Goal: Information Seeking & Learning: Learn about a topic

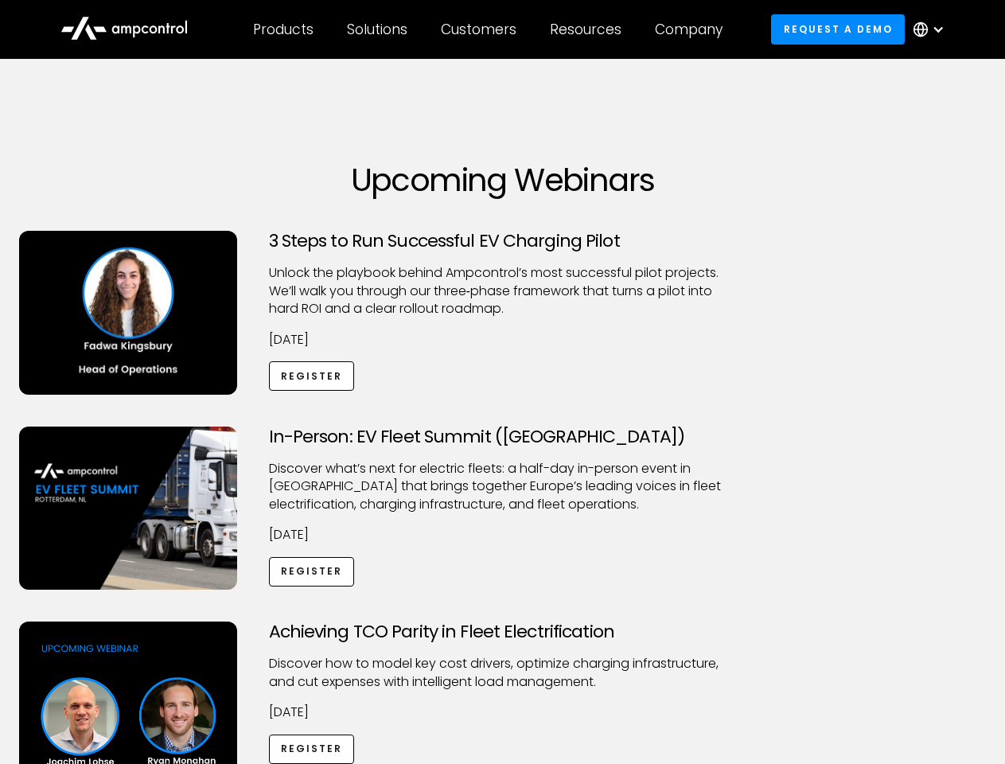
click at [489, 29] on div "Customers" at bounding box center [479, 30] width 76 height 18
click at [282, 29] on div "Products" at bounding box center [283, 30] width 60 height 18
click at [378, 29] on div "Solutions" at bounding box center [377, 30] width 60 height 18
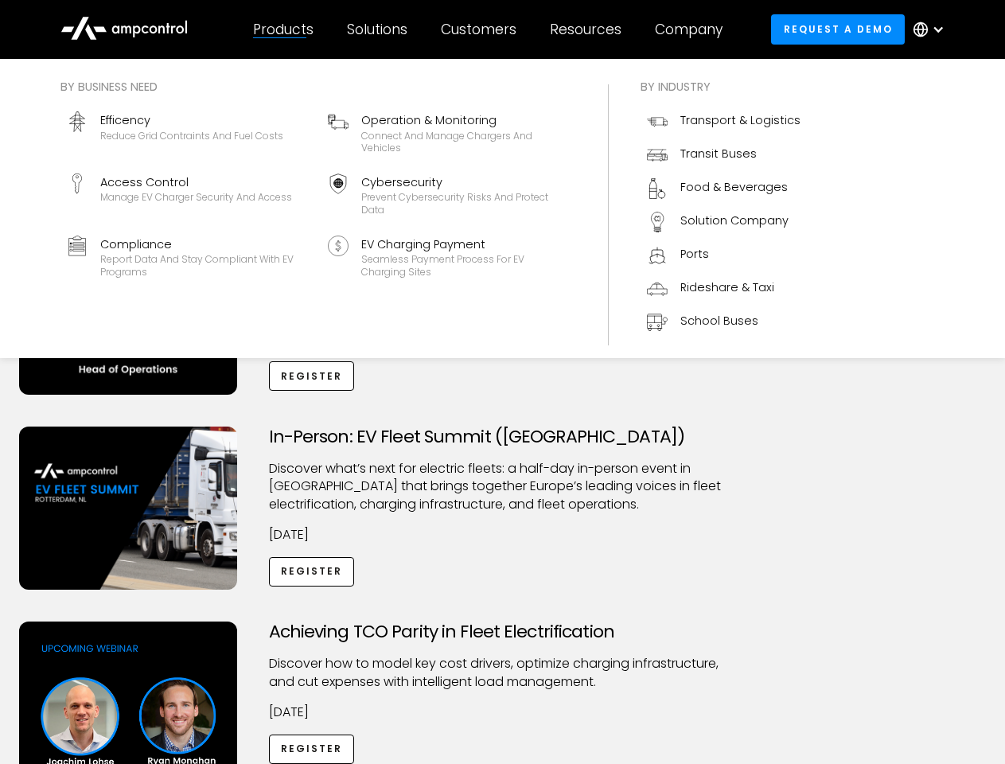
click at [481, 29] on div "Customers" at bounding box center [479, 30] width 76 height 18
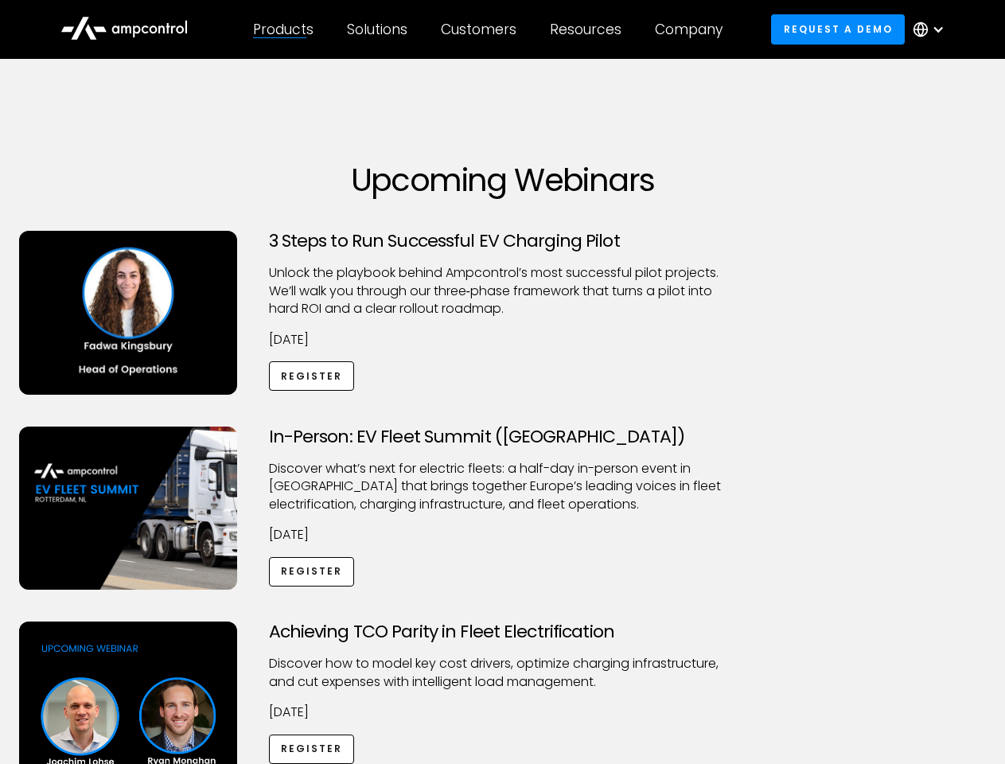
click at [589, 29] on div "Resources" at bounding box center [586, 30] width 72 height 18
click at [694, 29] on div "Company" at bounding box center [689, 30] width 68 height 18
click at [932, 29] on div at bounding box center [937, 29] width 13 height 13
